Goal: Transaction & Acquisition: Purchase product/service

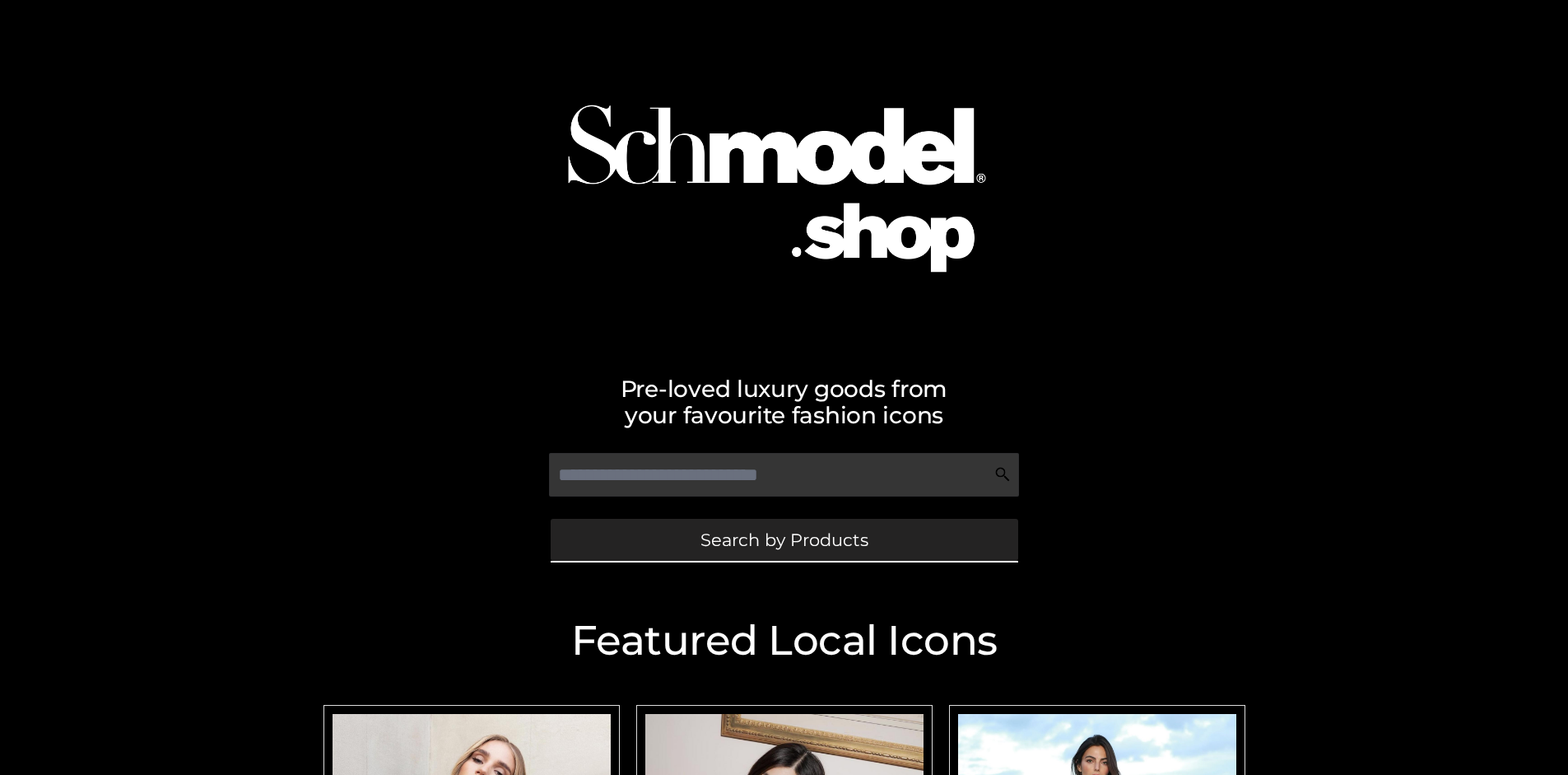
click at [784, 539] on span "Search by Products" at bounding box center [784, 539] width 168 height 17
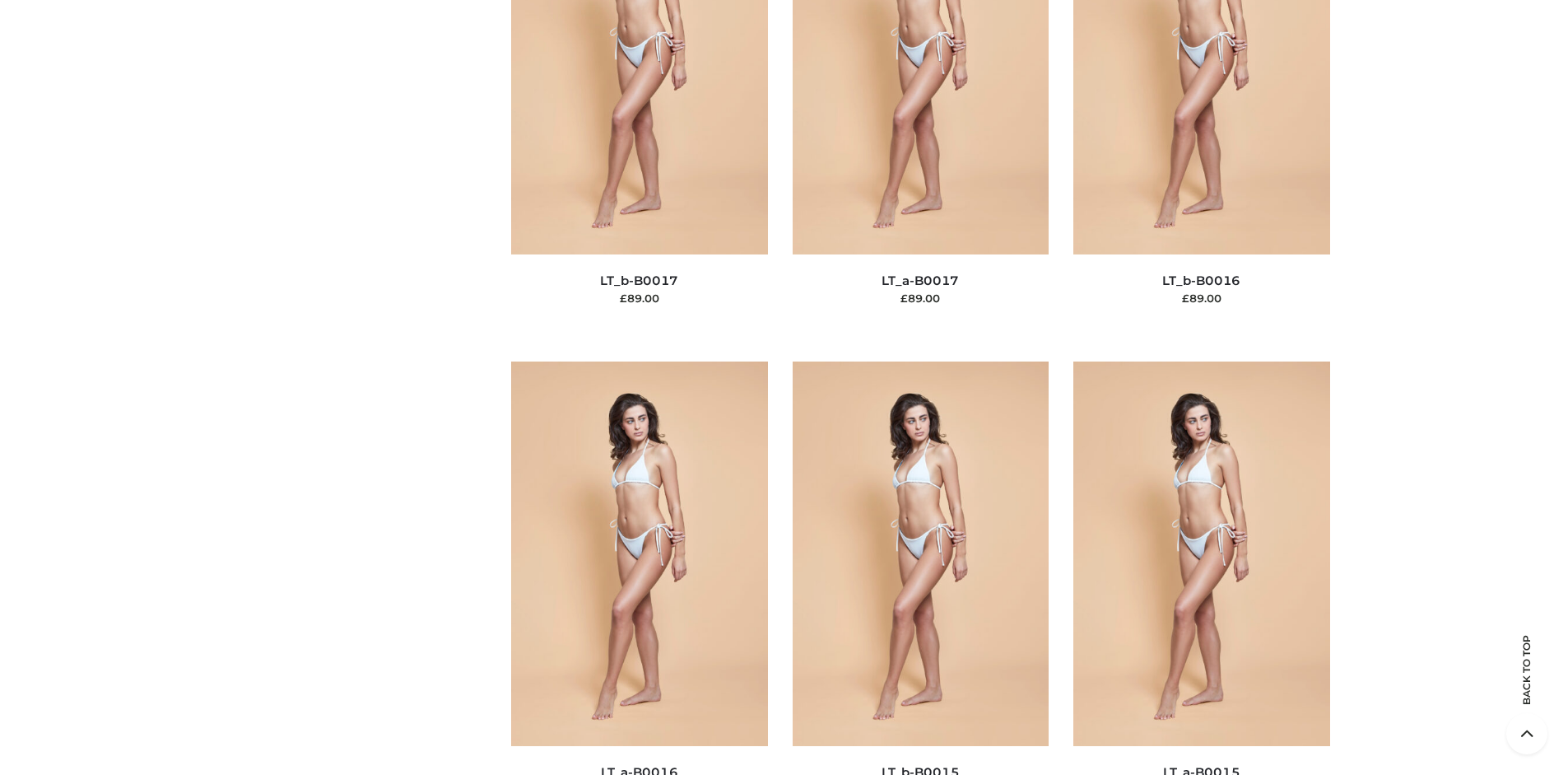
scroll to position [5527, 0]
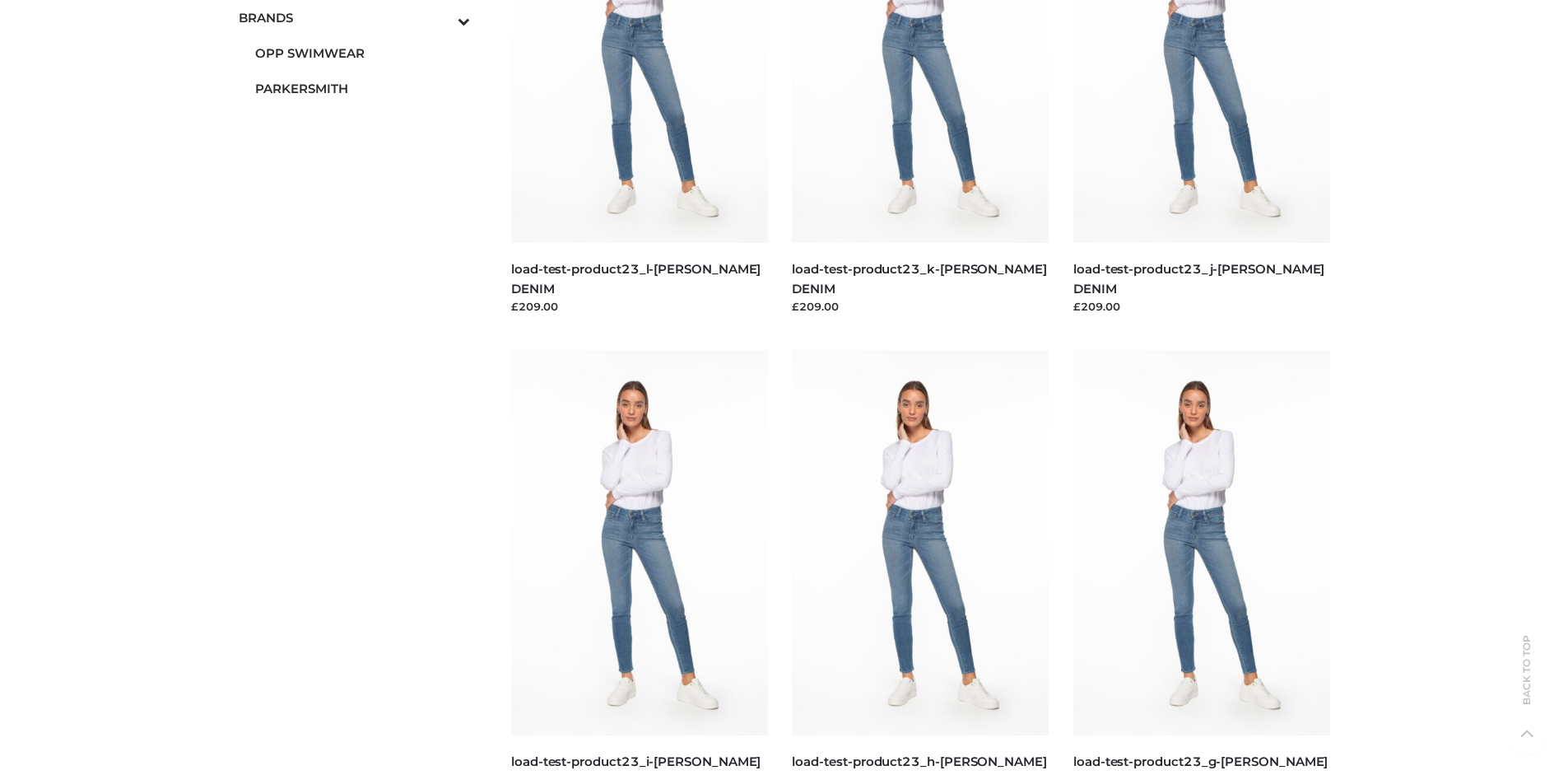
click at [363, 88] on span "PARKERSMITH" at bounding box center [363, 88] width 216 height 19
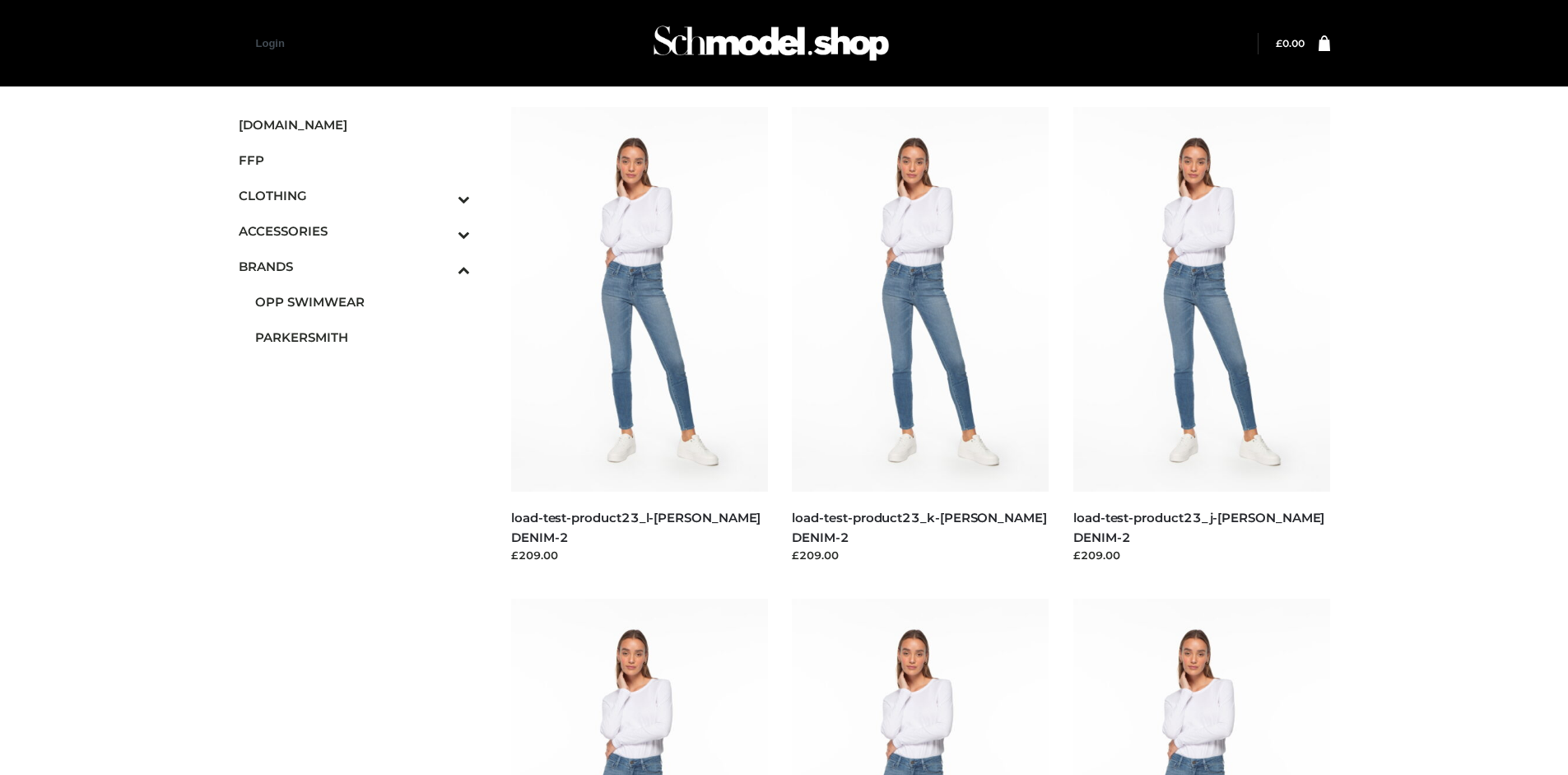
scroll to position [775, 0]
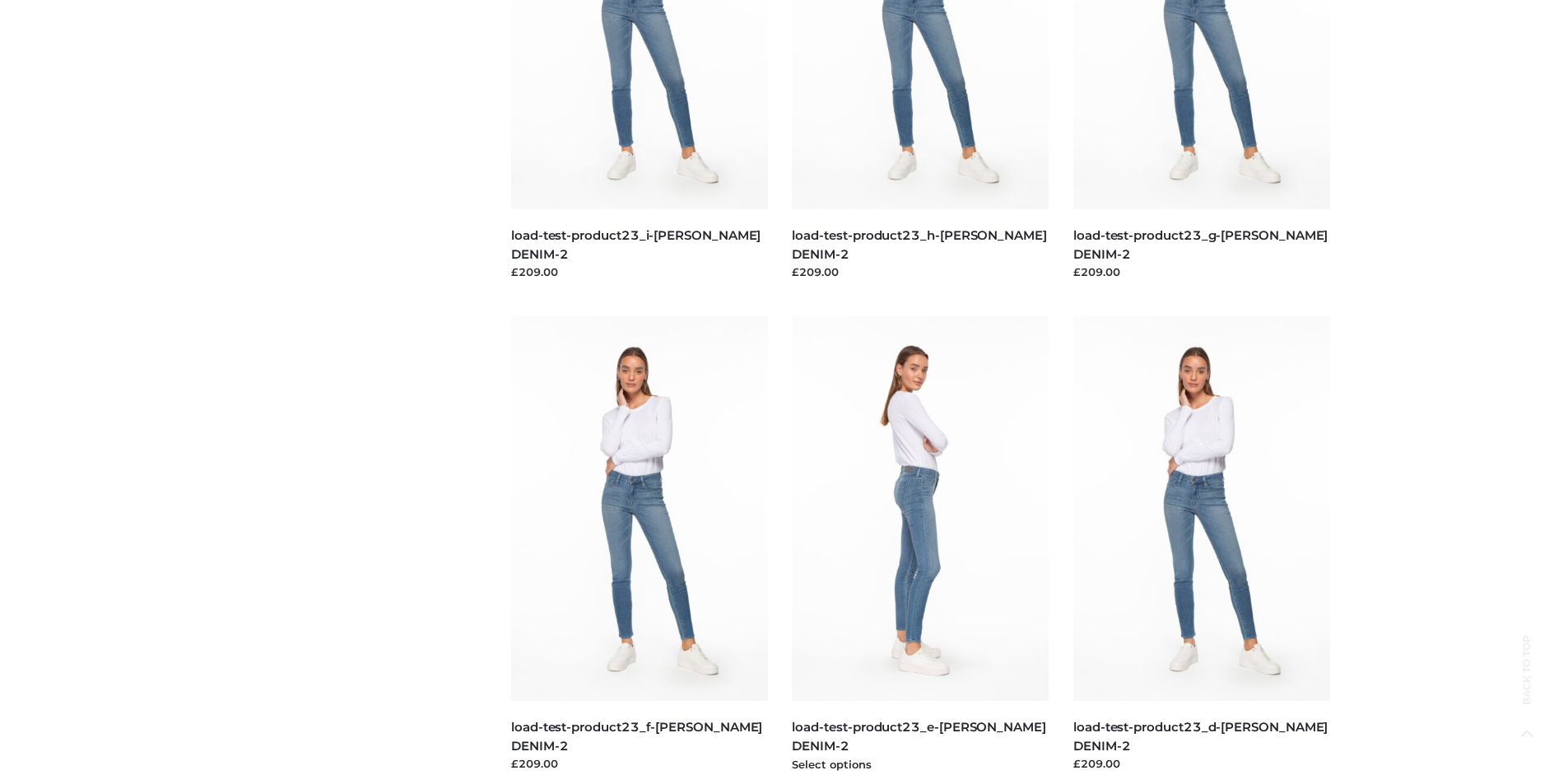
click at [920, 545] on img at bounding box center [919, 508] width 256 height 384
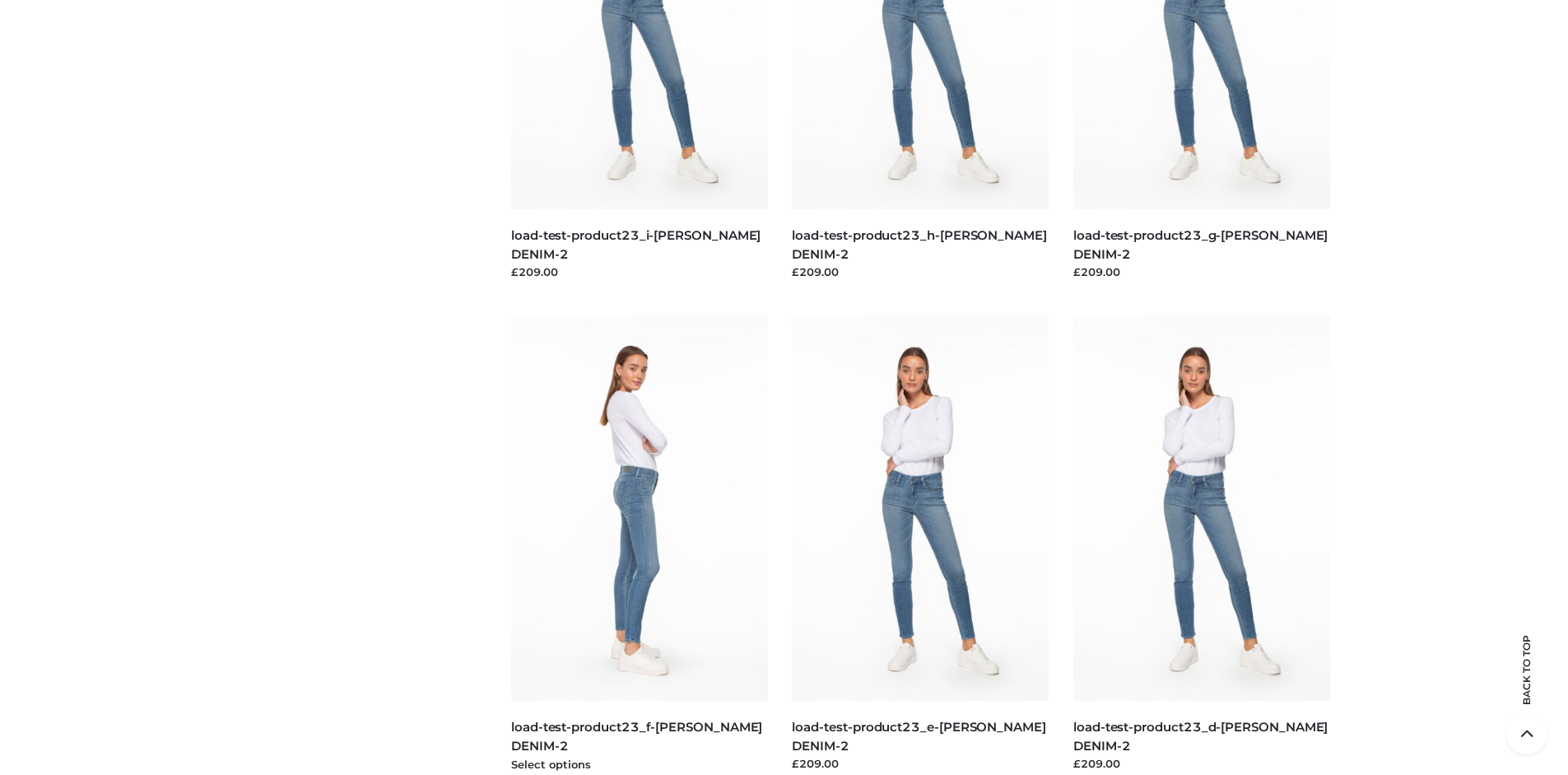
click at [639, 545] on img at bounding box center [639, 508] width 256 height 384
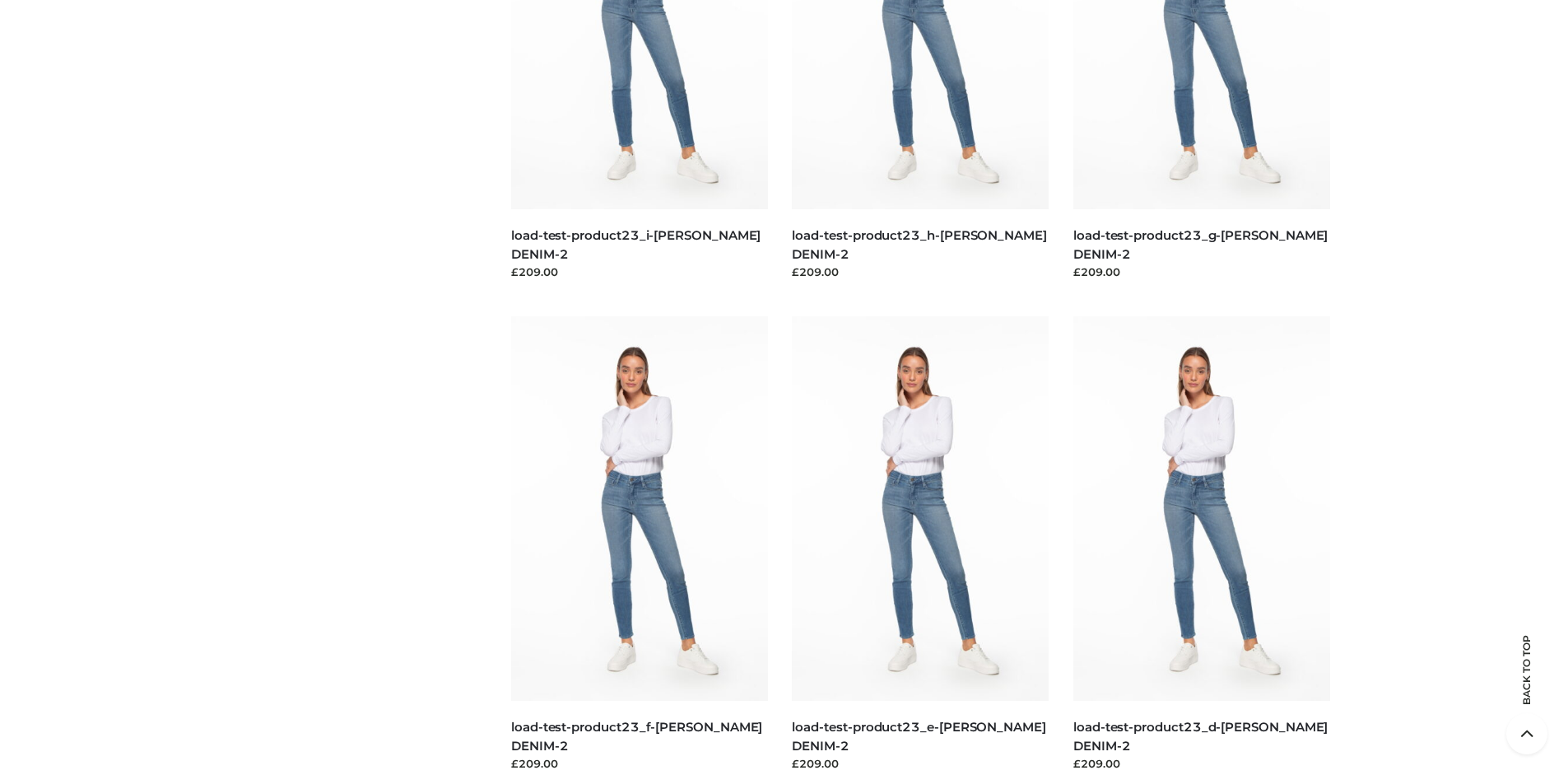
scroll to position [0, 0]
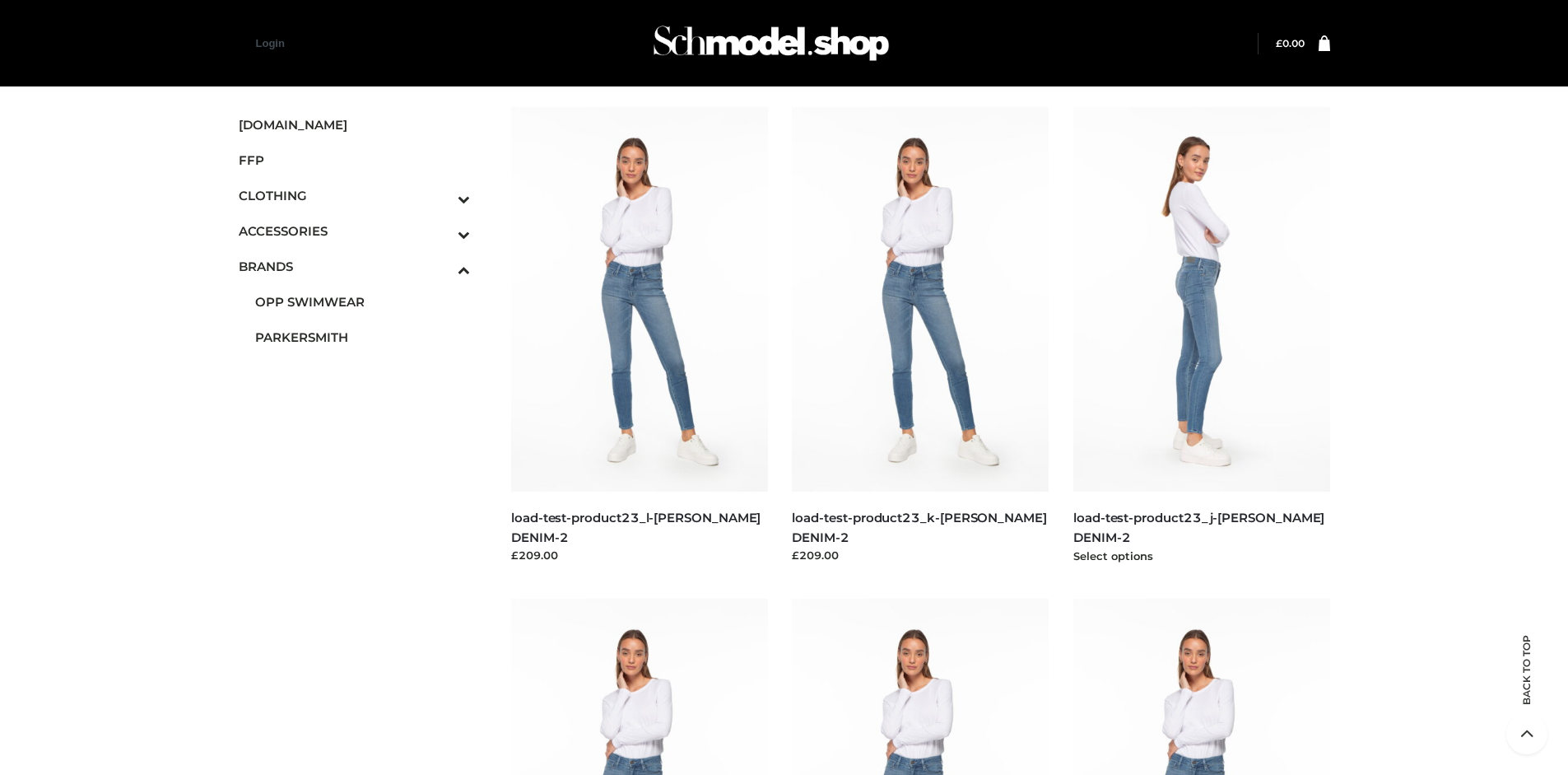
click at [1201, 336] on img at bounding box center [1201, 299] width 256 height 384
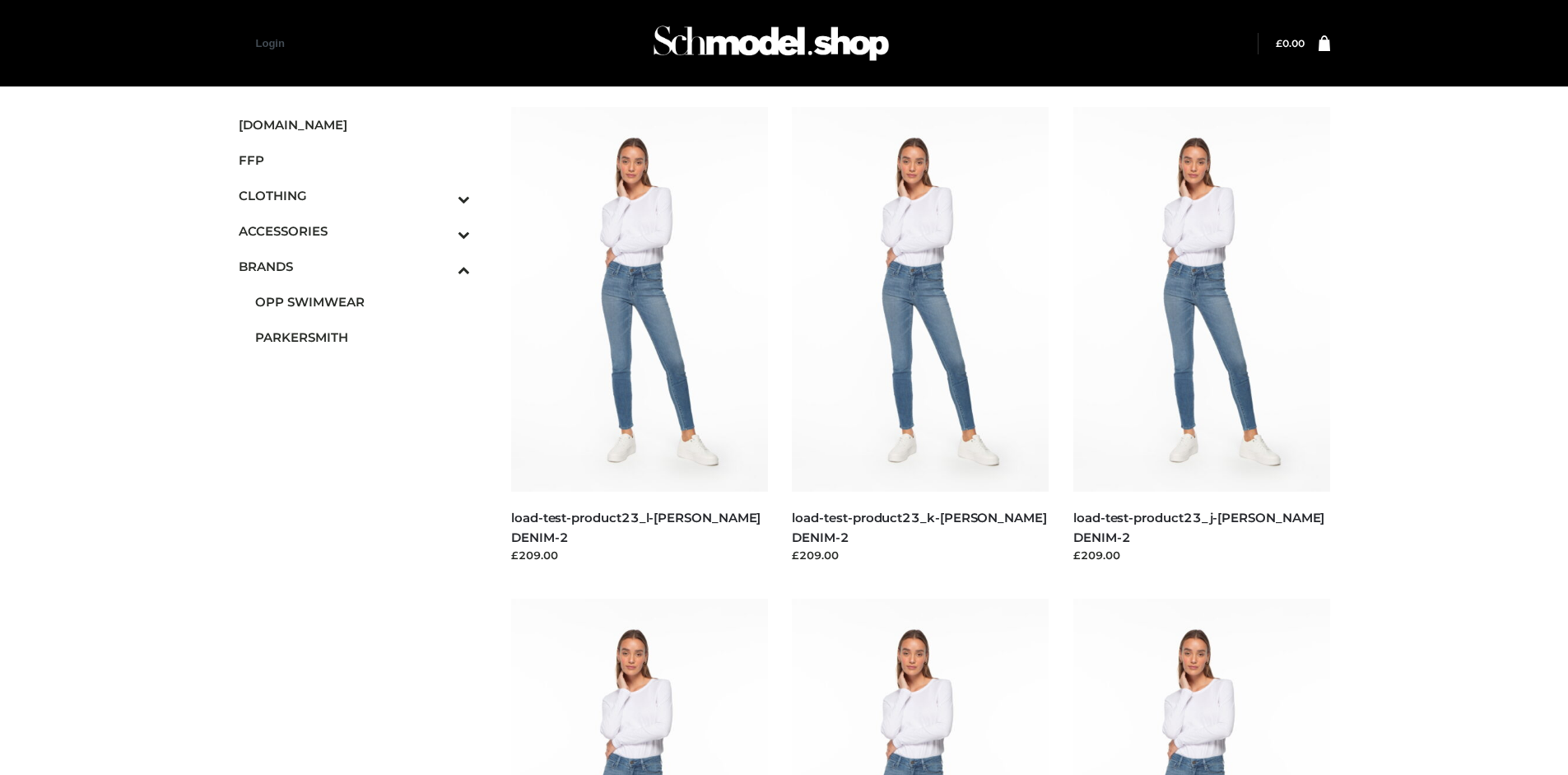
scroll to position [1266, 0]
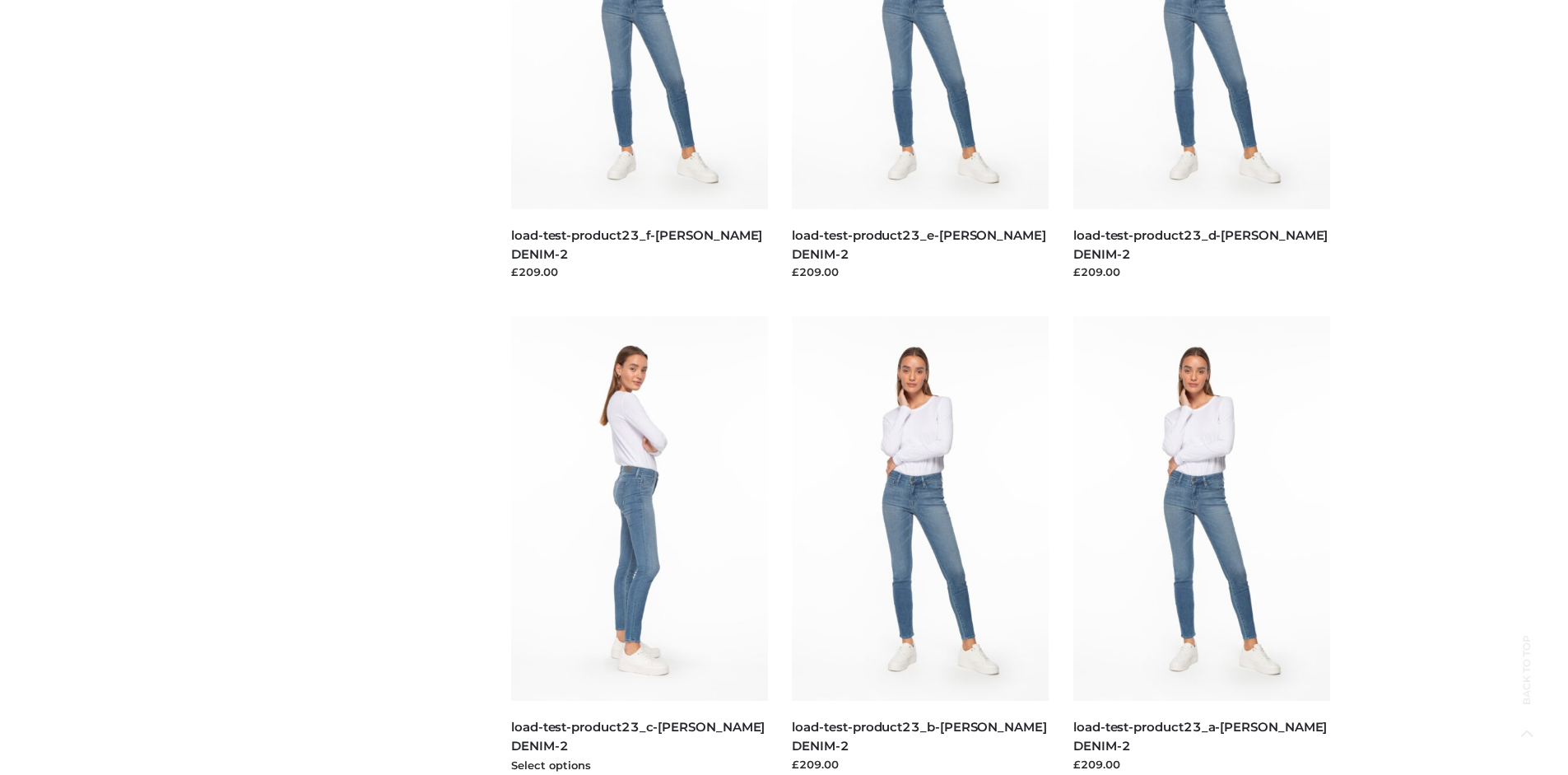
click at [639, 545] on img at bounding box center [639, 508] width 256 height 384
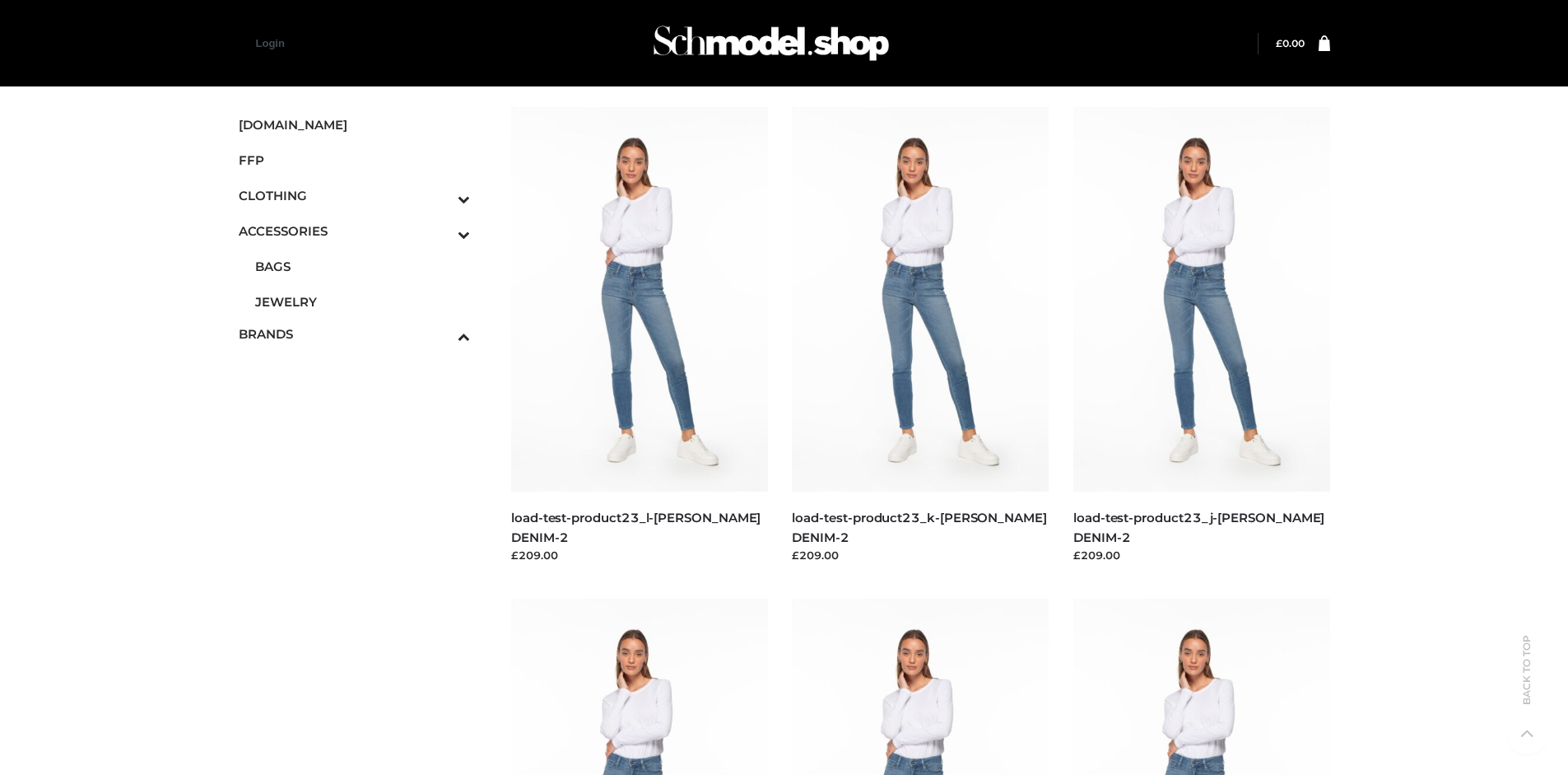
click at [363, 302] on span "JEWELRY" at bounding box center [363, 302] width 216 height 19
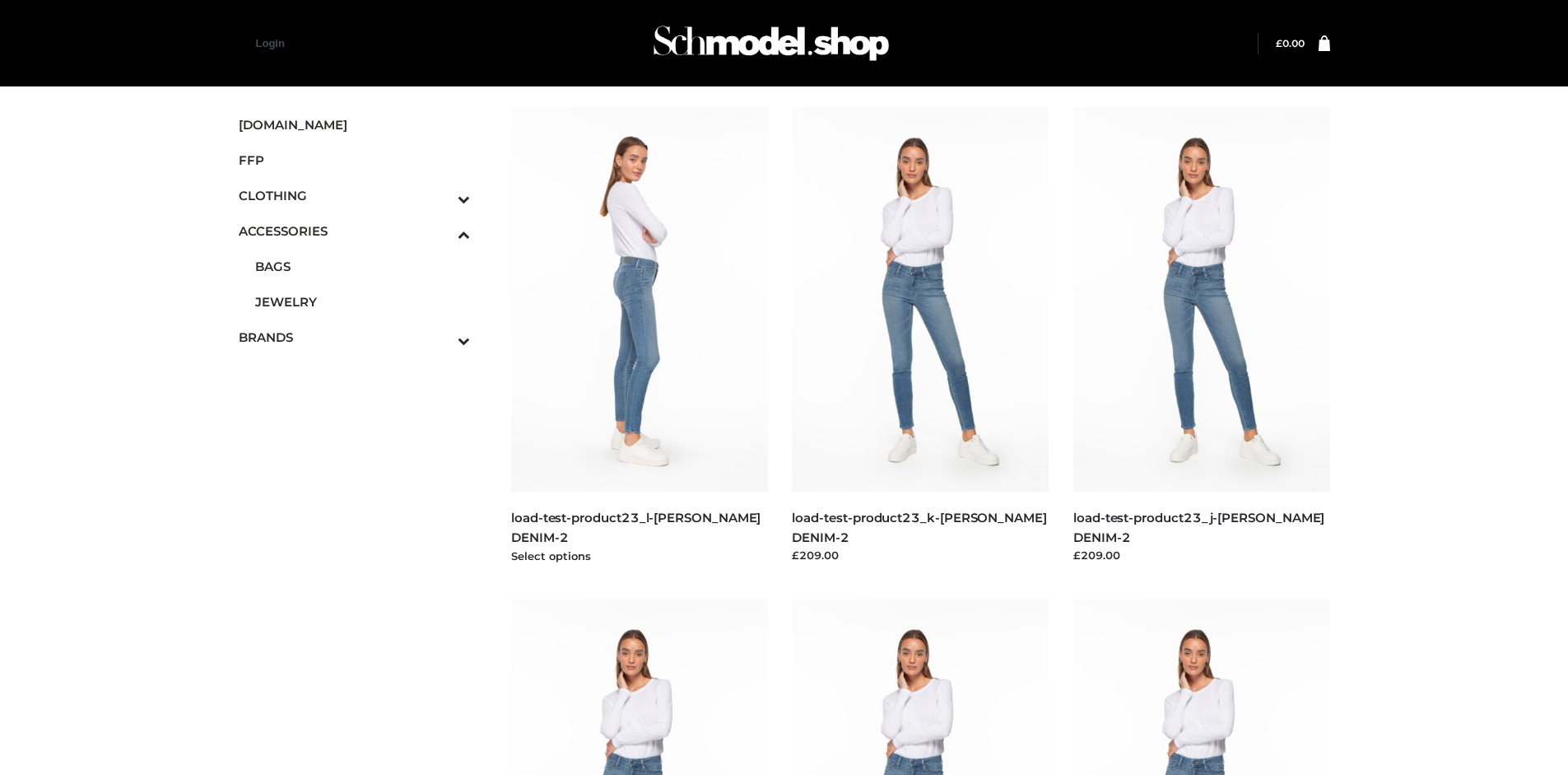
click at [639, 336] on img at bounding box center [639, 299] width 256 height 384
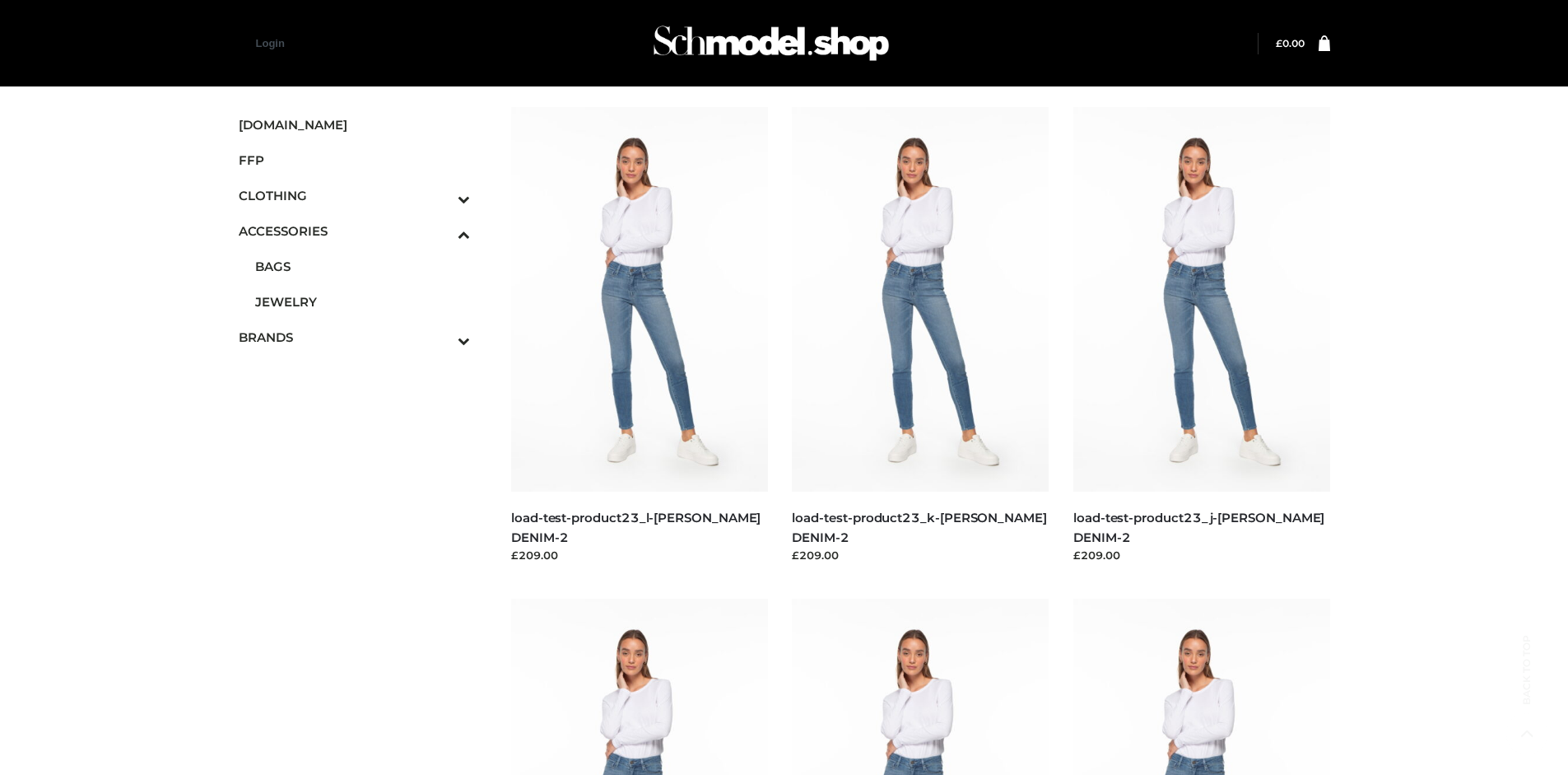
scroll to position [1775, 0]
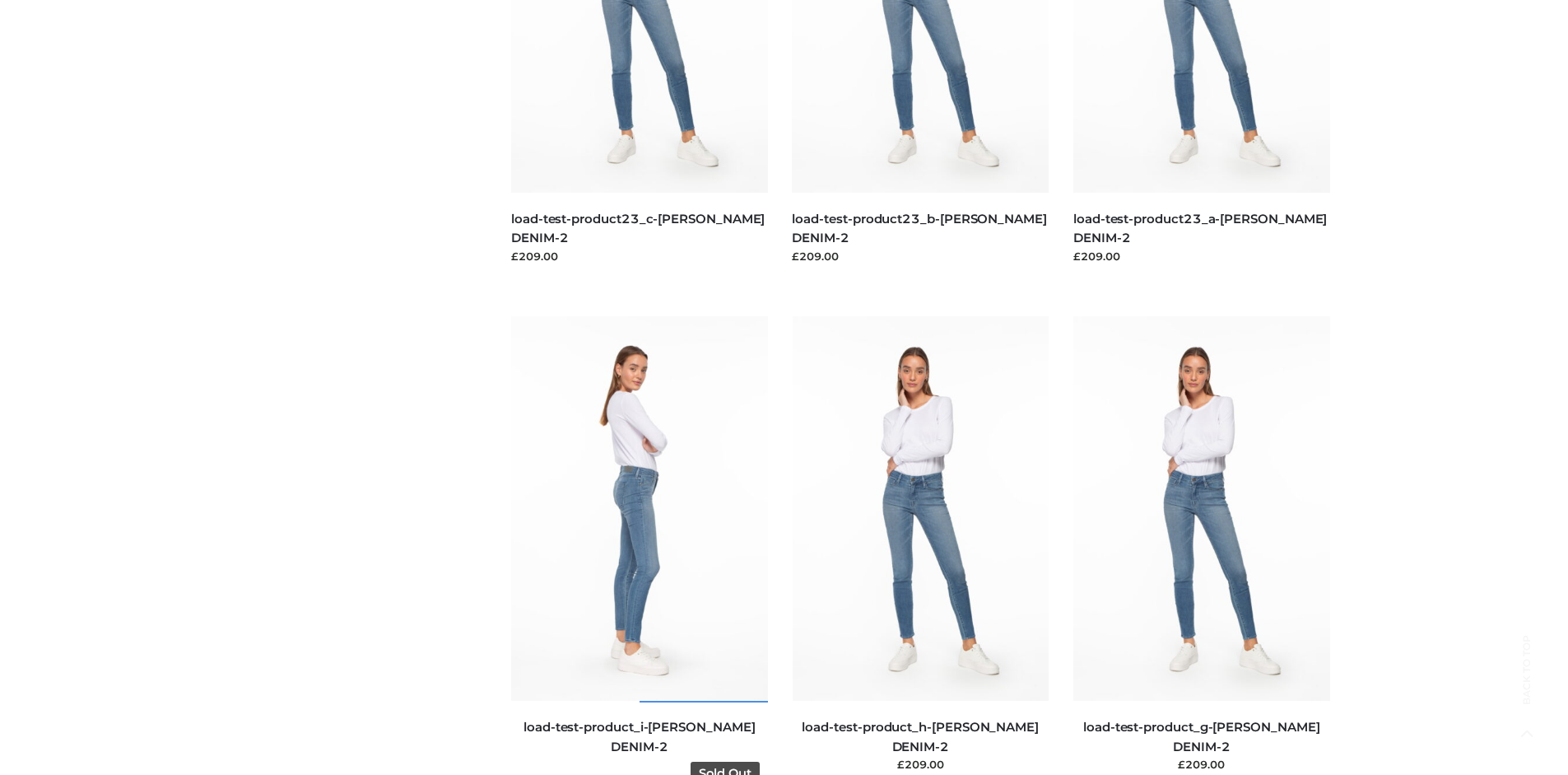
click at [639, 545] on img at bounding box center [639, 508] width 256 height 384
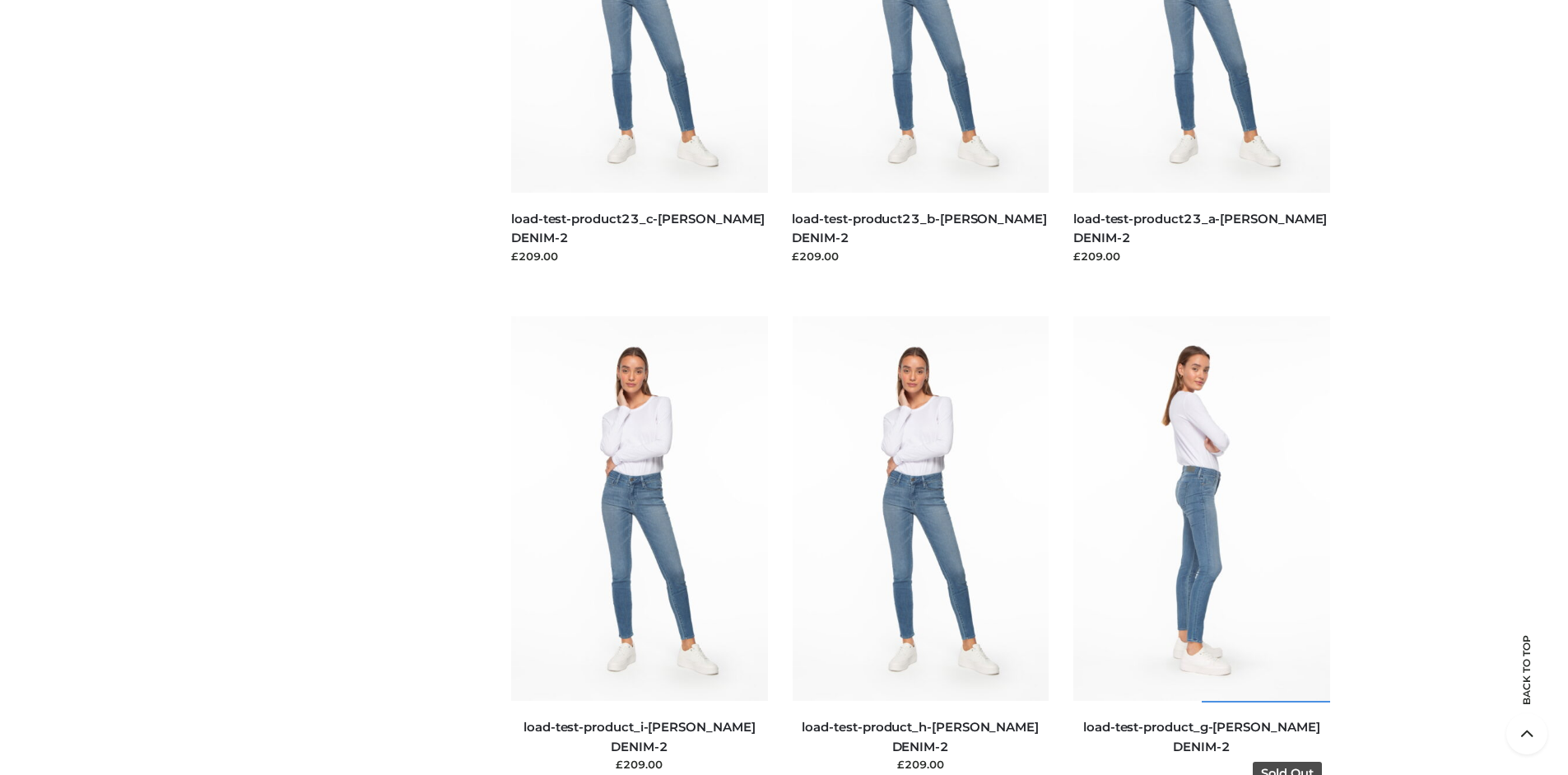
click at [1201, 545] on img at bounding box center [1201, 508] width 256 height 384
